Goal: Information Seeking & Learning: Learn about a topic

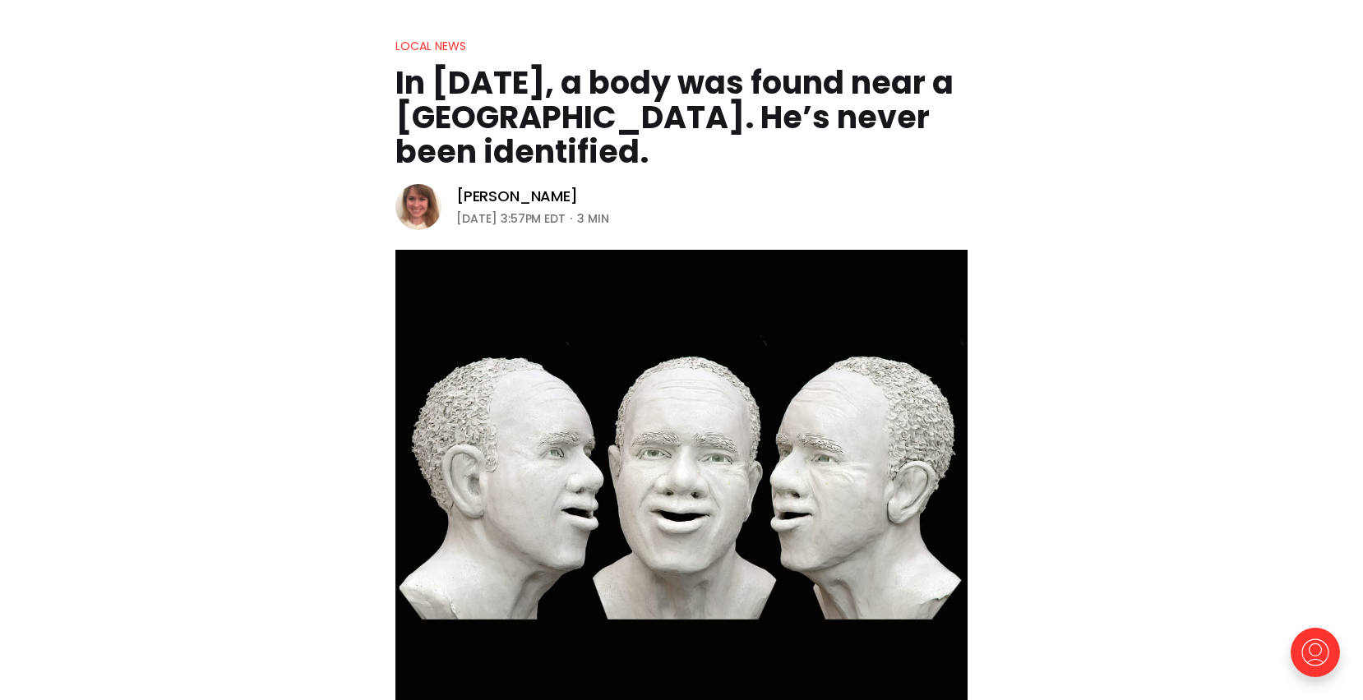
scroll to position [298, 0]
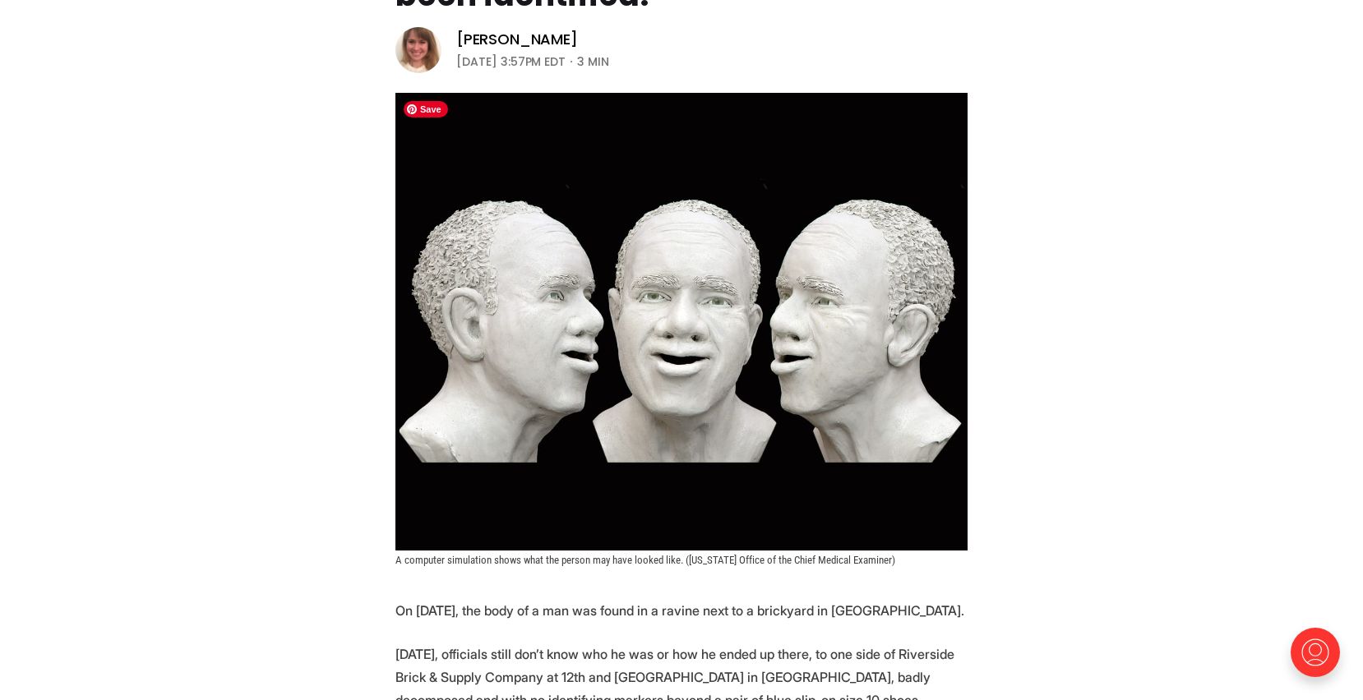
click at [710, 320] on img at bounding box center [681, 322] width 572 height 458
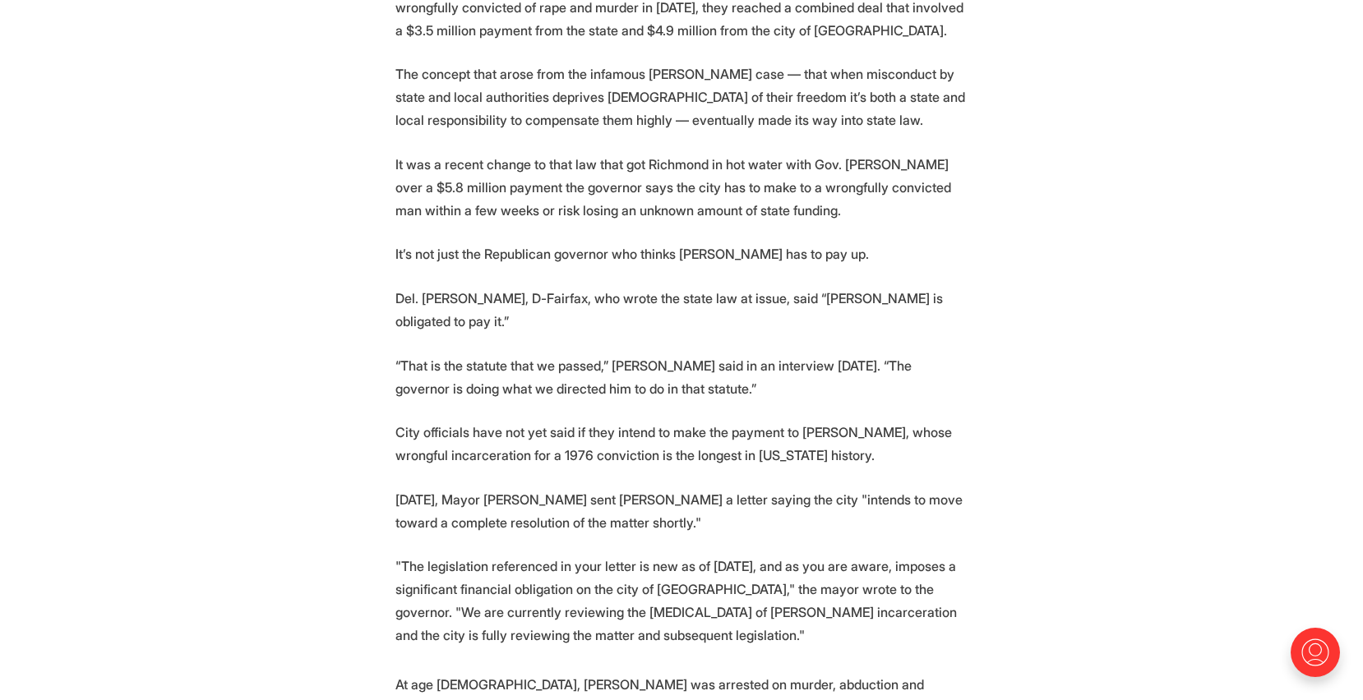
scroll to position [468, 0]
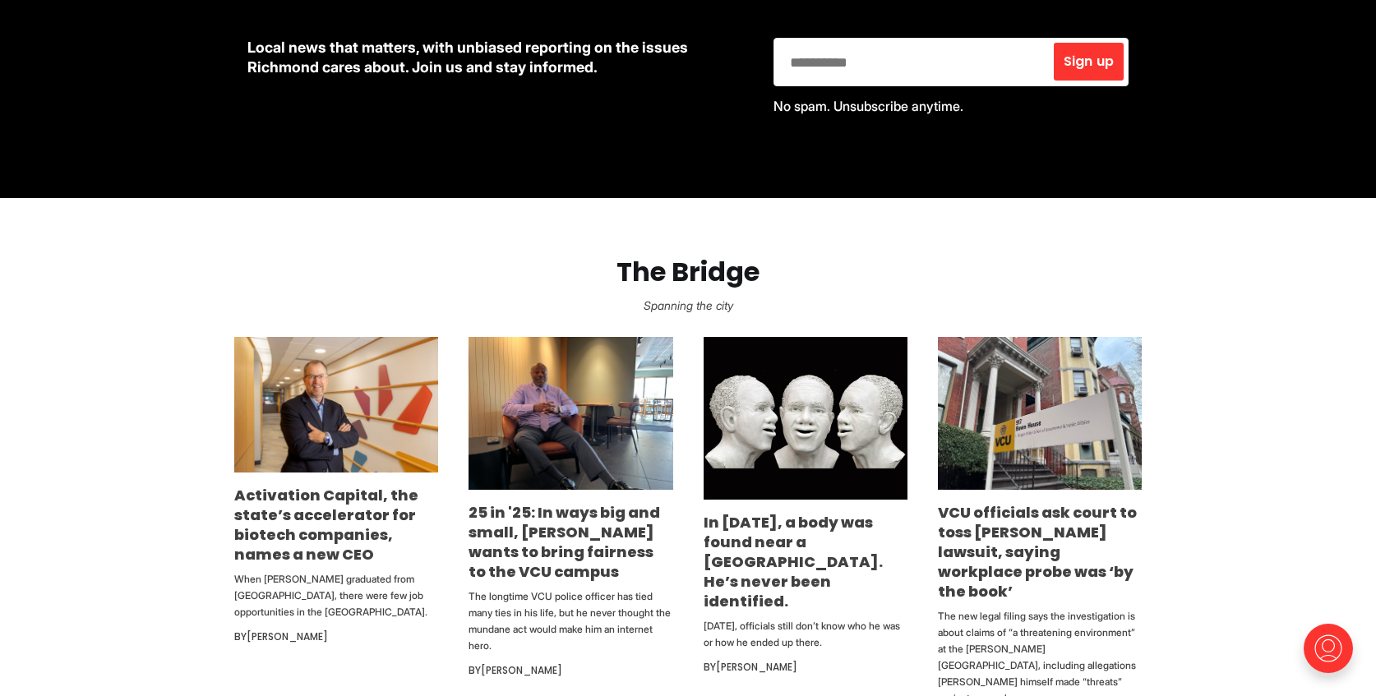
scroll to position [810, 0]
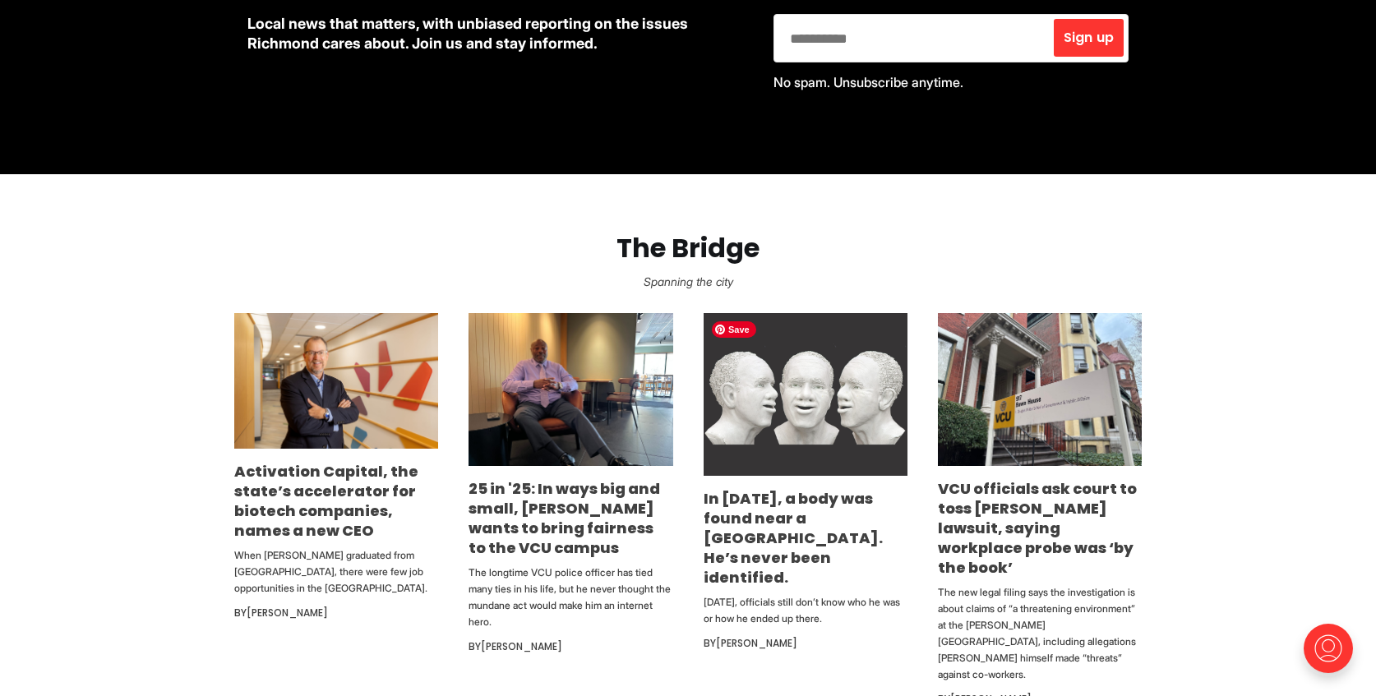
click at [757, 436] on img at bounding box center [806, 395] width 204 height 164
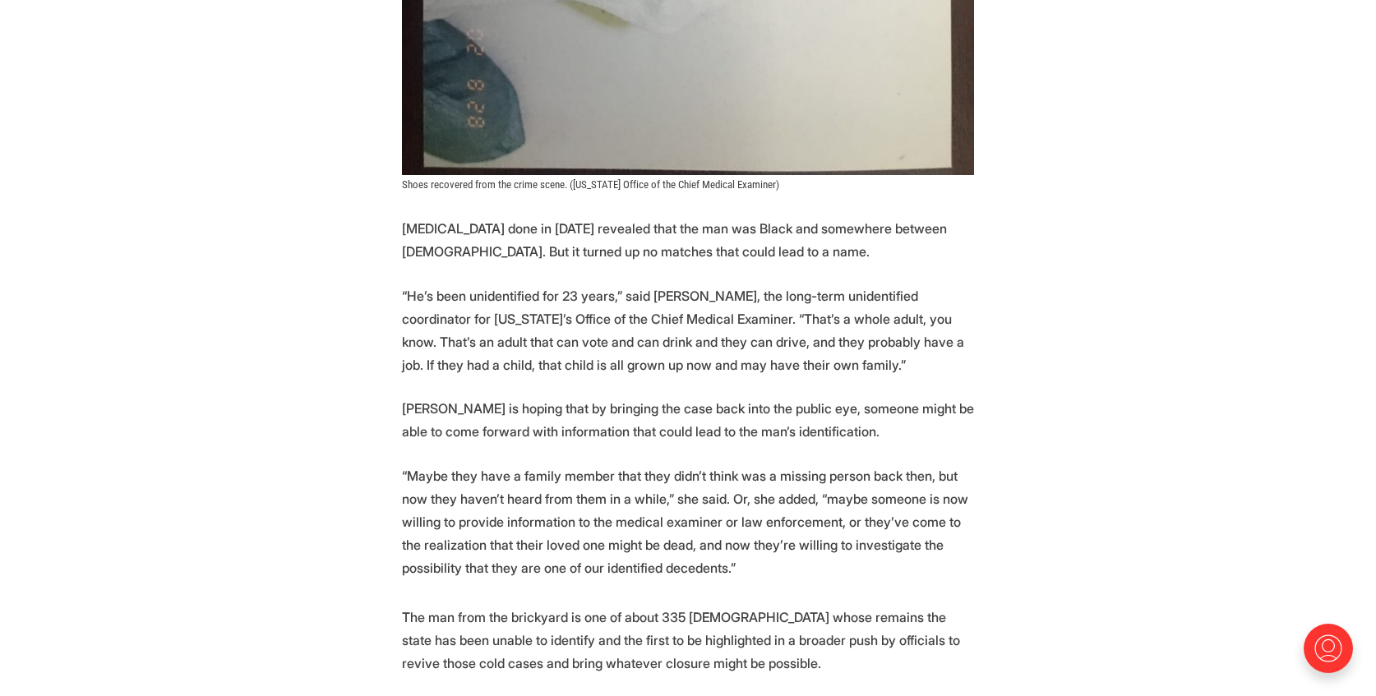
scroll to position [1626, 0]
